Goal: Navigation & Orientation: Find specific page/section

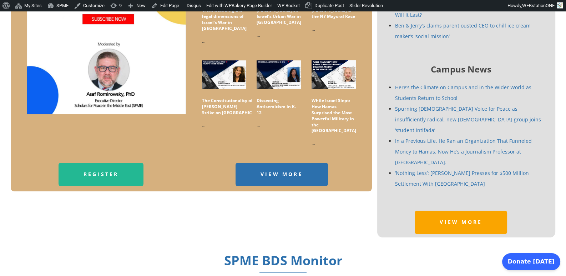
scroll to position [416, 0]
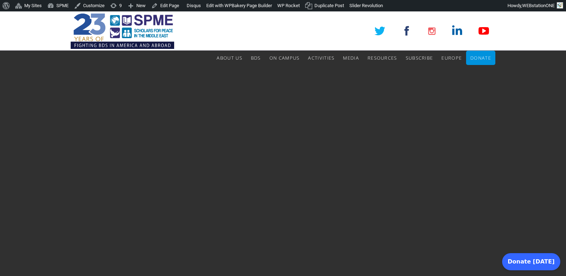
scroll to position [416, 0]
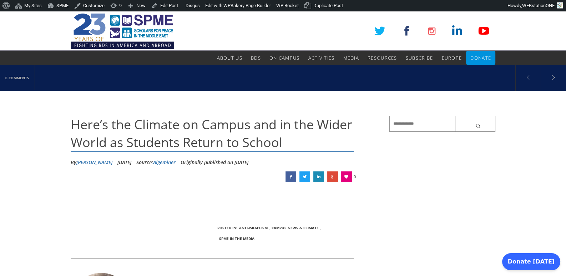
click at [171, 6] on link "Edit Post" at bounding box center [165, 5] width 32 height 11
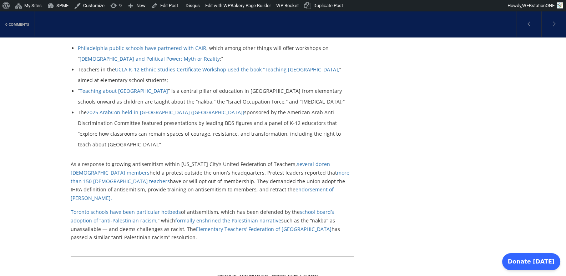
scroll to position [1190, 0]
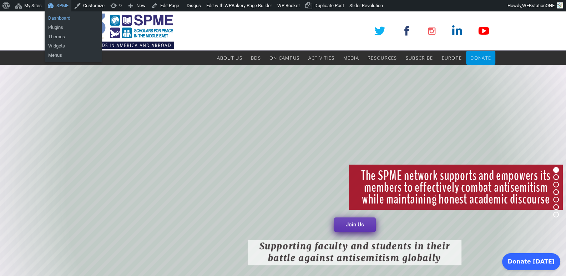
click at [61, 18] on link "Dashboard" at bounding box center [73, 18] width 57 height 9
